Goal: Information Seeking & Learning: Learn about a topic

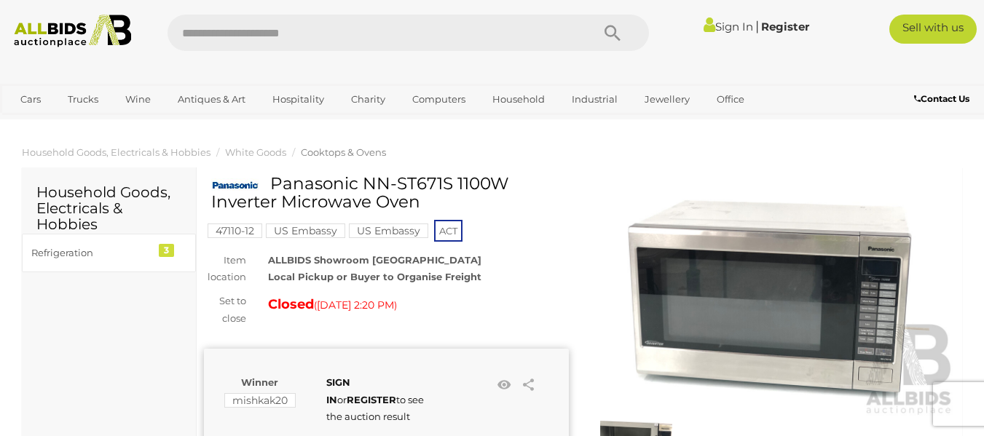
click at [697, 288] on img at bounding box center [773, 299] width 365 height 235
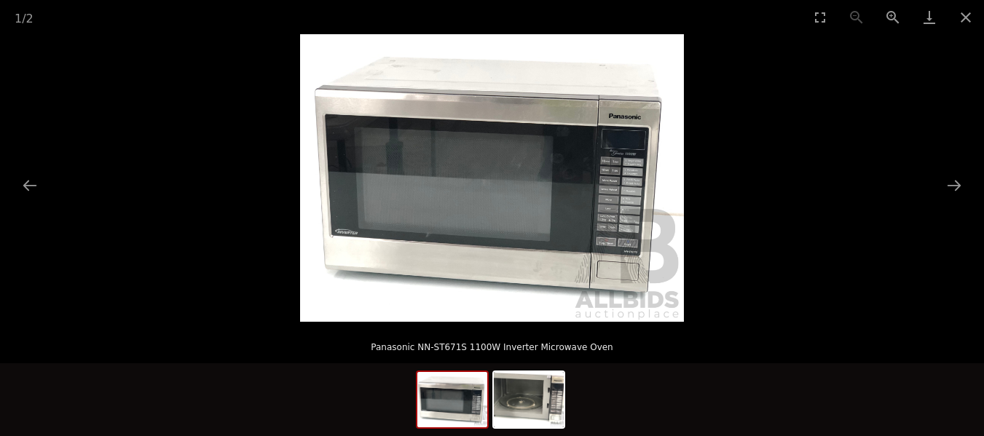
click at [524, 156] on img at bounding box center [492, 178] width 384 height 288
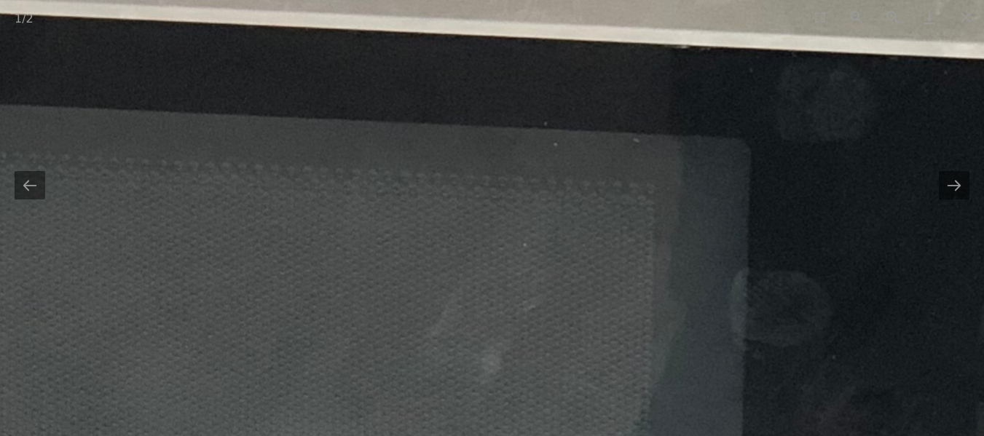
scroll to position [219, 0]
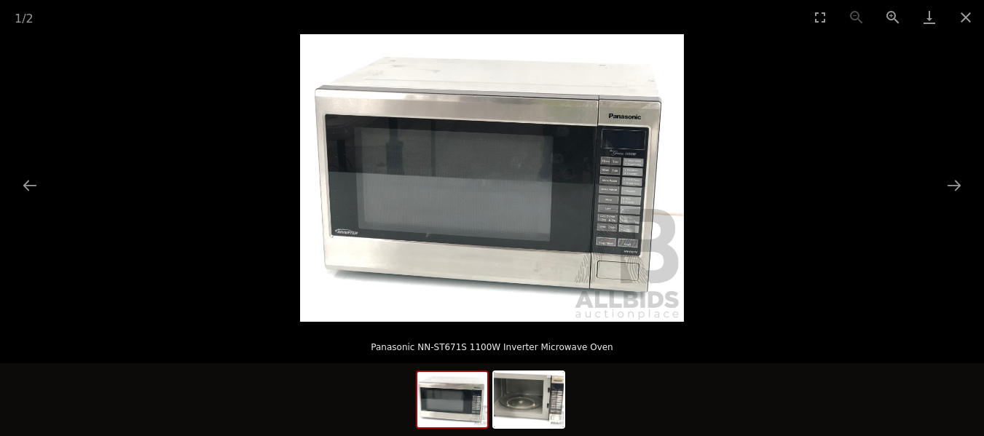
click at [564, 195] on img at bounding box center [492, 178] width 384 height 288
click at [565, 195] on img at bounding box center [492, 178] width 384 height 288
click at [489, 224] on img at bounding box center [492, 178] width 384 height 288
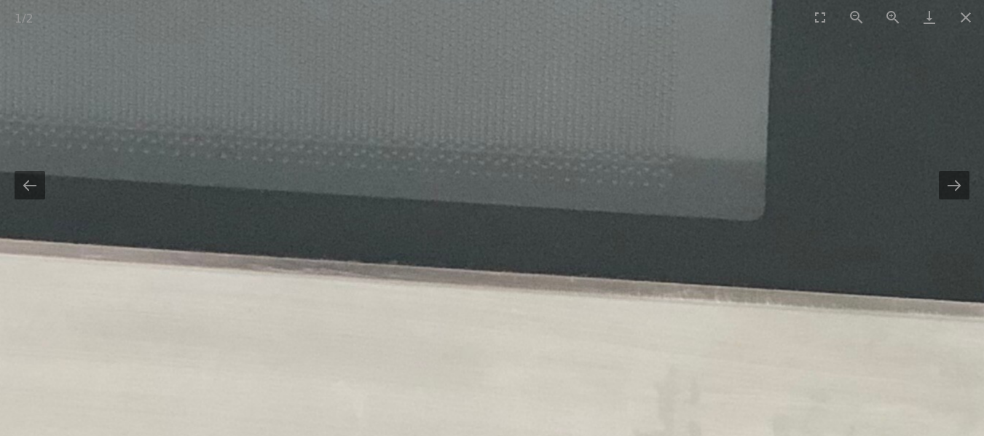
drag, startPoint x: 609, startPoint y: 315, endPoint x: 582, endPoint y: 201, distance: 116.8
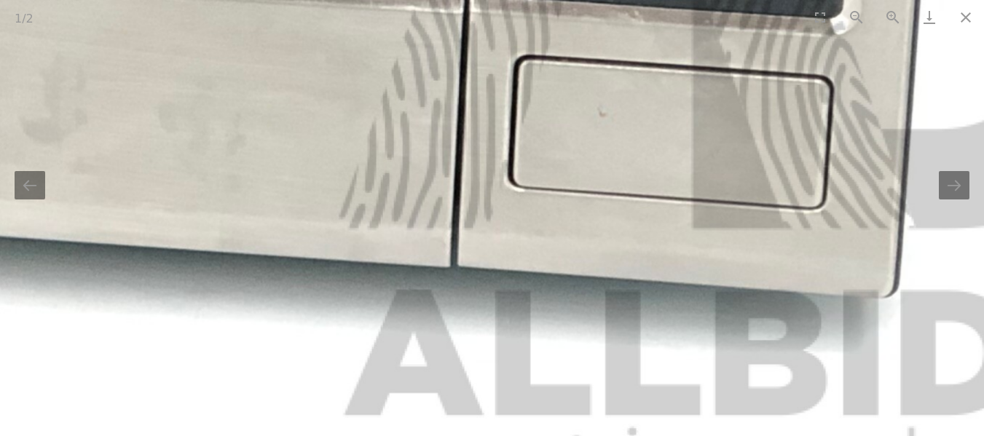
drag, startPoint x: 831, startPoint y: 346, endPoint x: 317, endPoint y: 240, distance: 524.6
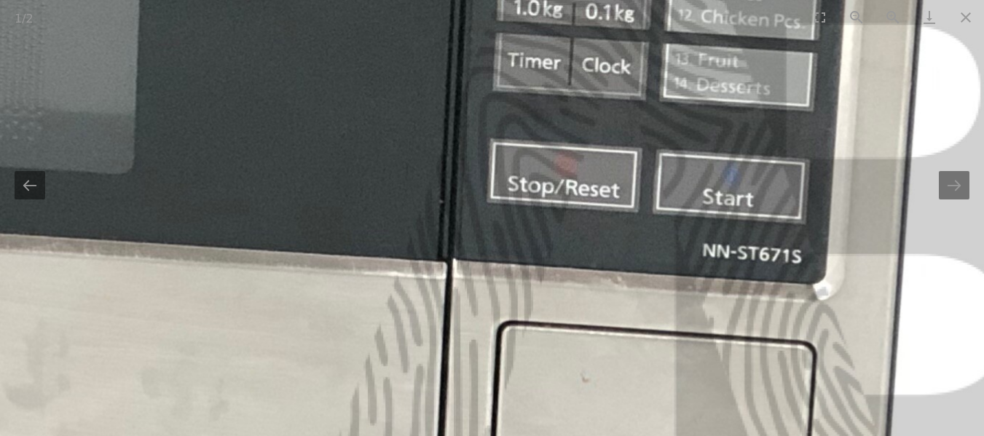
drag, startPoint x: 665, startPoint y: 163, endPoint x: 840, endPoint y: 450, distance: 336.2
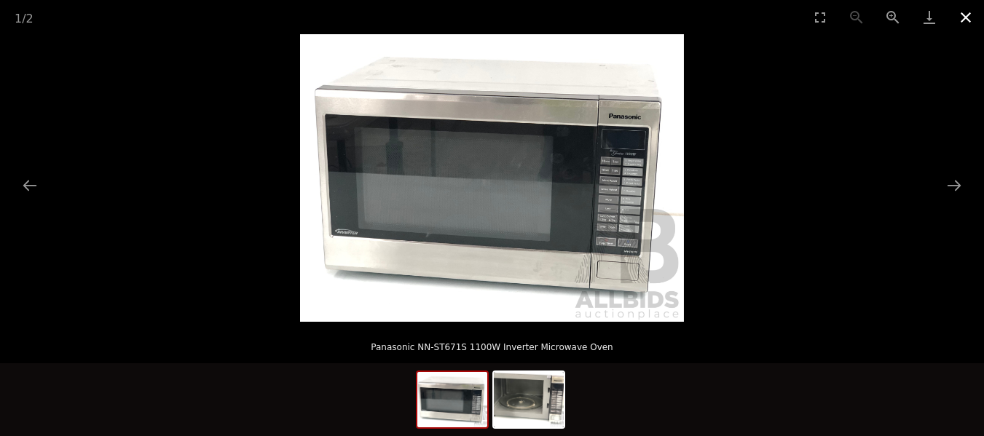
click at [970, 23] on button "Close gallery" at bounding box center [966, 17] width 36 height 34
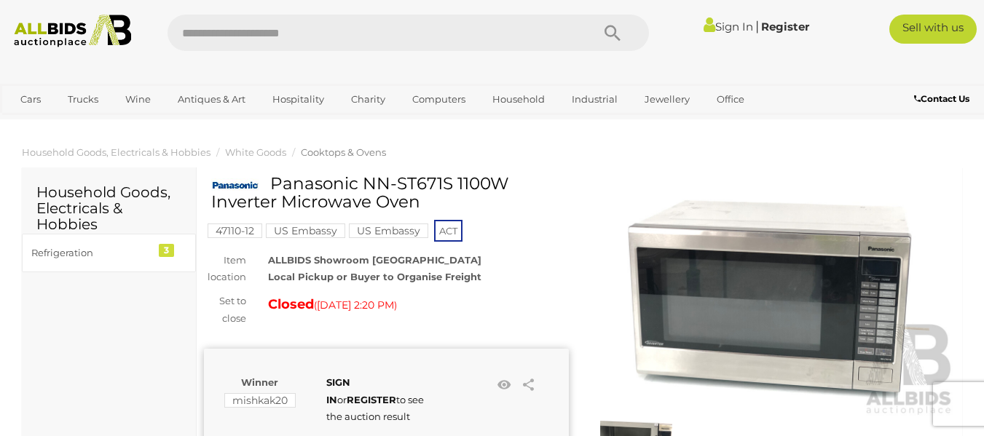
drag, startPoint x: 313, startPoint y: 182, endPoint x: 505, endPoint y: 199, distance: 192.4
click at [505, 199] on h1 "Panasonic NN-ST671S 1100W Inverter Microwave Oven" at bounding box center [388, 193] width 354 height 37
